Goal: Navigation & Orientation: Find specific page/section

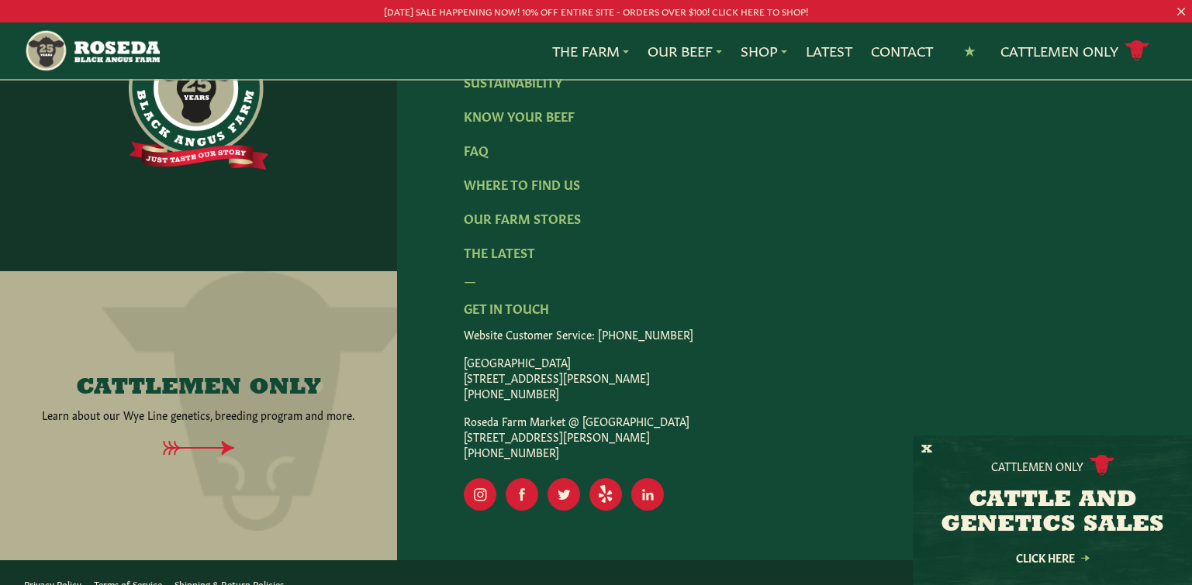
scroll to position [2666, 0]
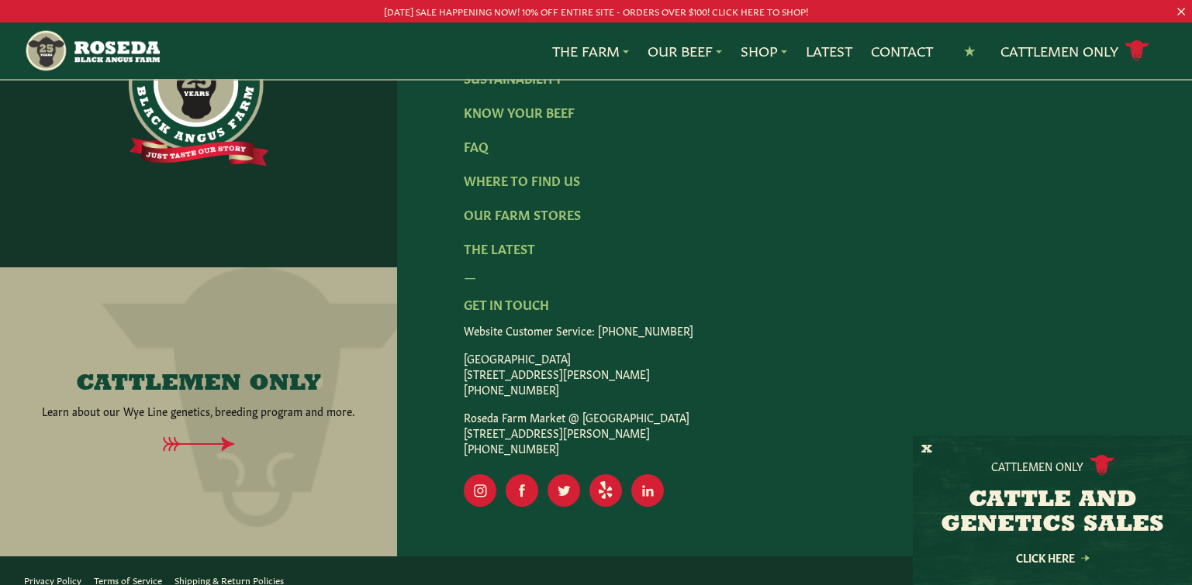
drag, startPoint x: 865, startPoint y: 306, endPoint x: 720, endPoint y: 281, distance: 147.2
drag, startPoint x: 720, startPoint y: 281, endPoint x: 833, endPoint y: 52, distance: 255.2
click at [833, 52] on link "Latest" at bounding box center [828, 51] width 47 height 20
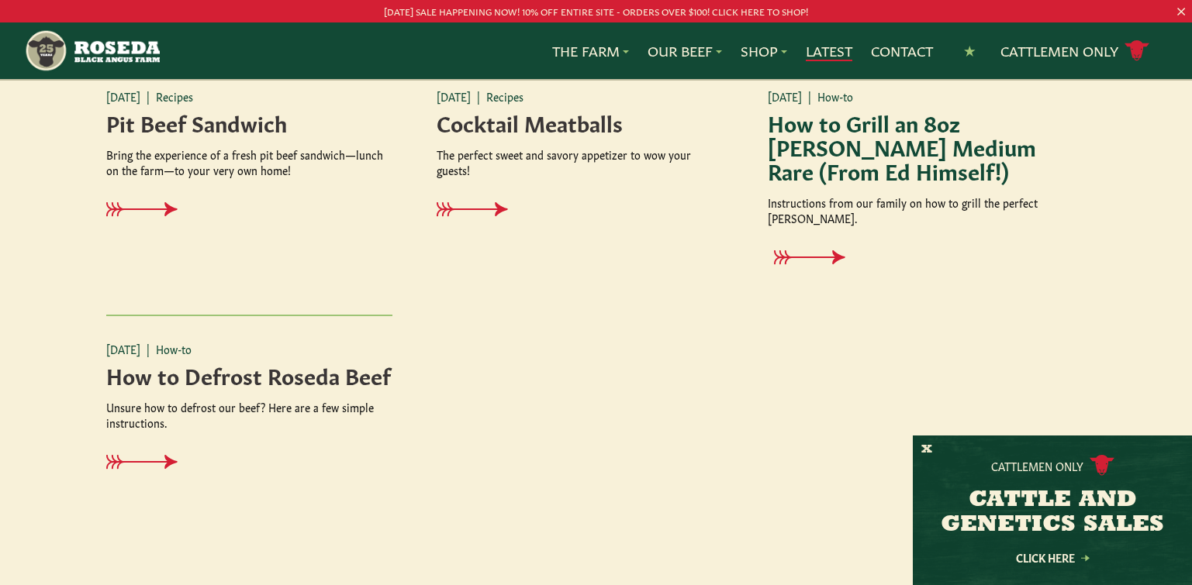
scroll to position [2171, 0]
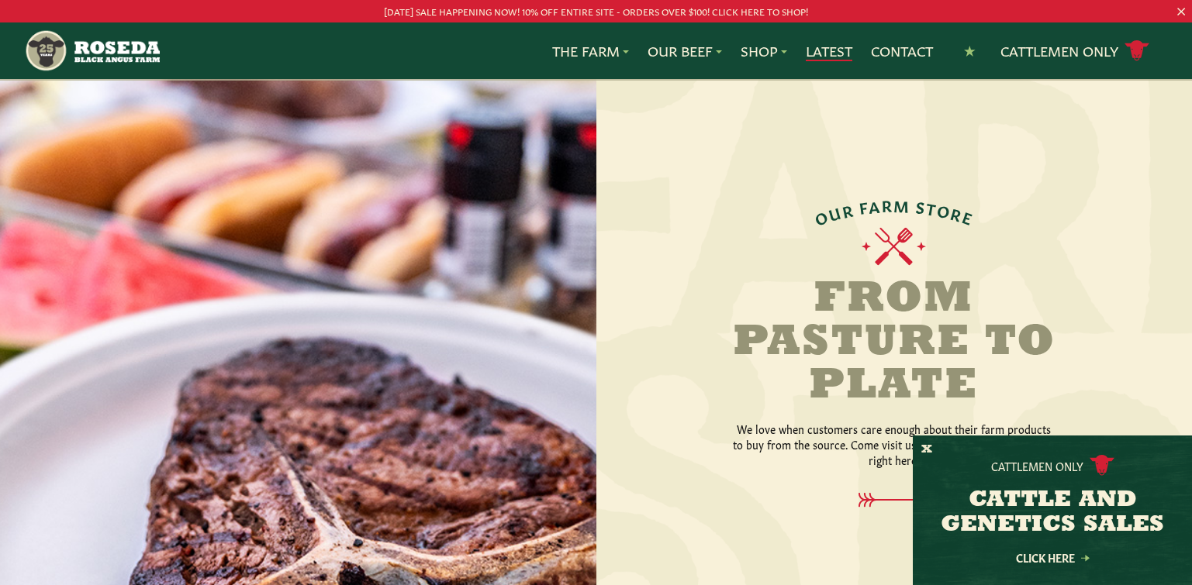
scroll to position [1861, 0]
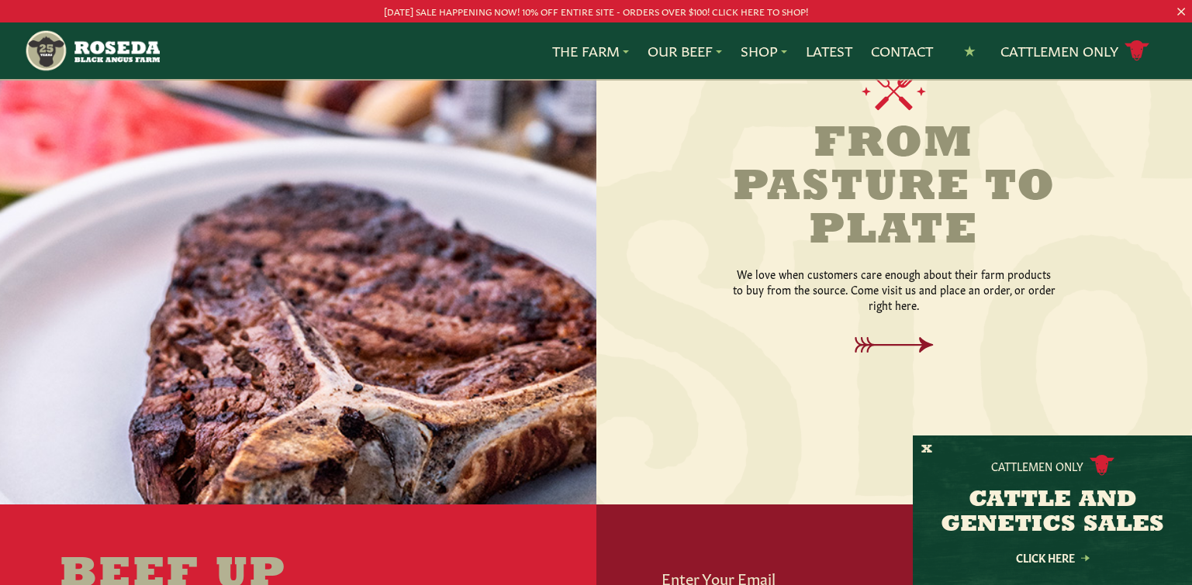
click at [924, 337] on icon at bounding box center [893, 345] width 112 height 16
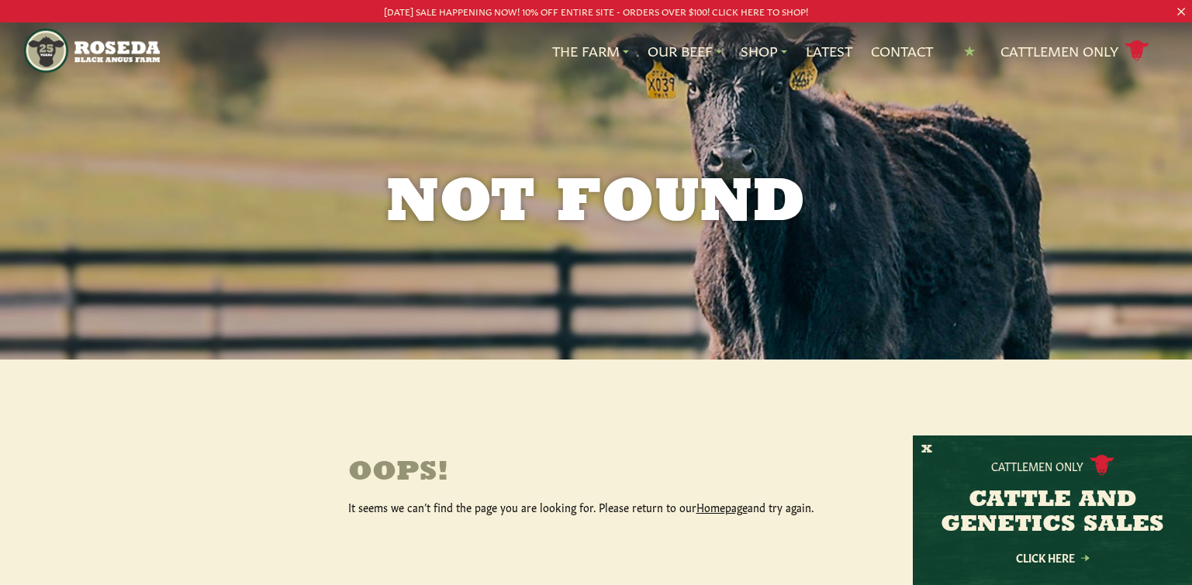
click at [709, 506] on link "Homepage" at bounding box center [721, 507] width 51 height 16
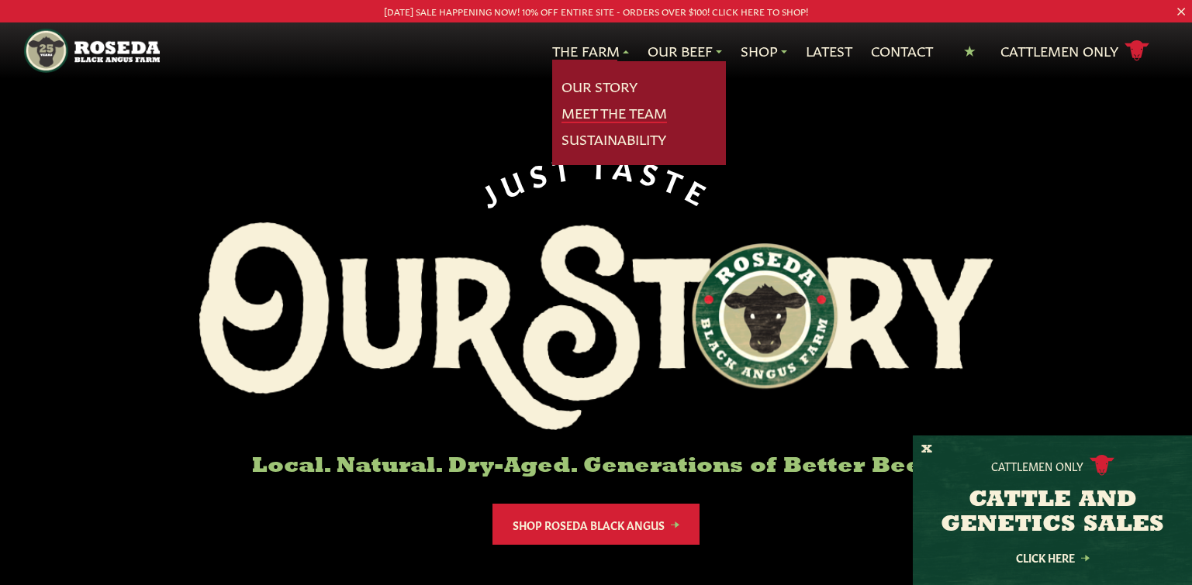
click at [569, 114] on link "Meet The Team" at bounding box center [613, 113] width 105 height 20
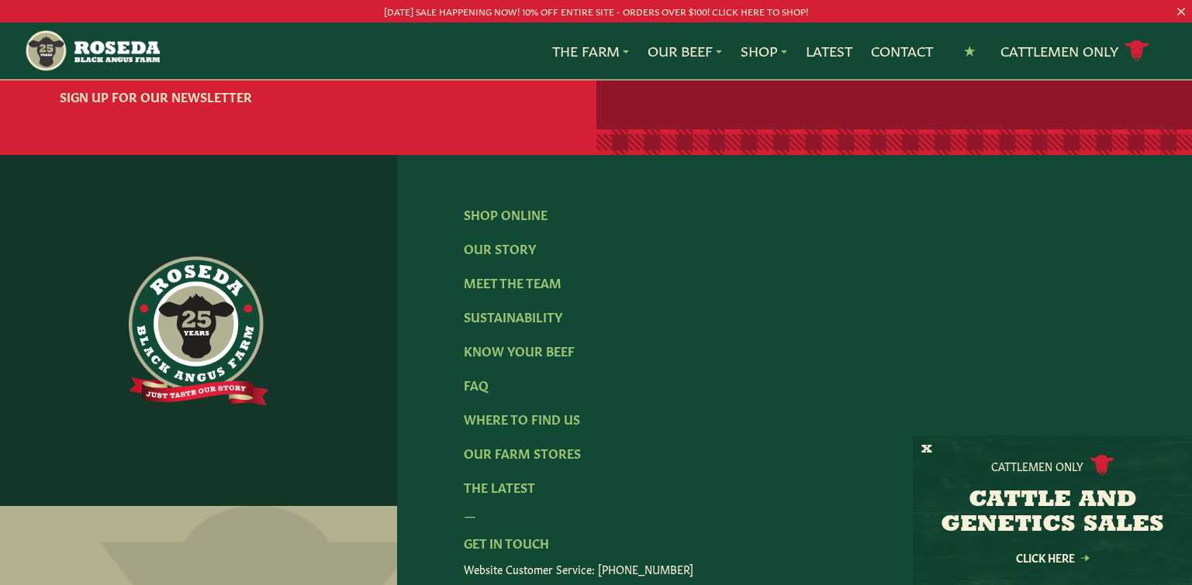
scroll to position [2143, 0]
